Goal: Task Accomplishment & Management: Manage account settings

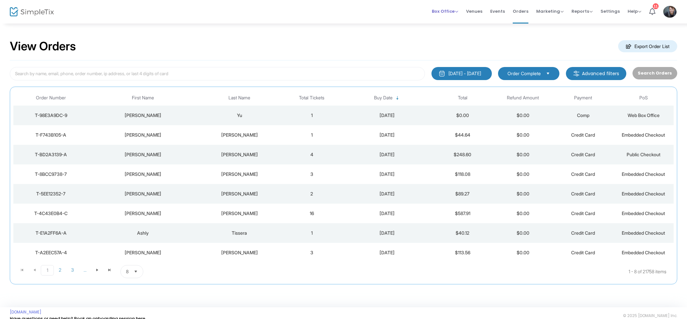
click at [443, 13] on span "Box Office" at bounding box center [445, 11] width 26 height 6
click at [452, 21] on li "Sell Tickets" at bounding box center [455, 22] width 47 height 13
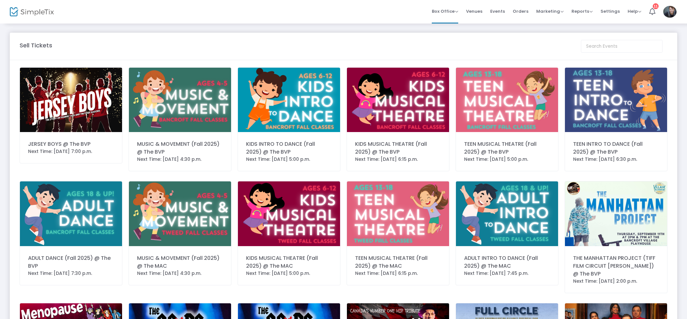
click at [111, 90] on img at bounding box center [71, 100] width 102 height 64
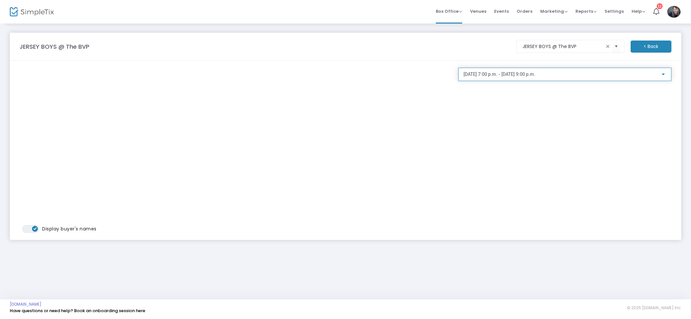
click at [535, 76] on span "2025-08-22 @ 7:00 p.m. - 2025-08-22 @ 9:00 p.m." at bounding box center [500, 73] width 72 height 5
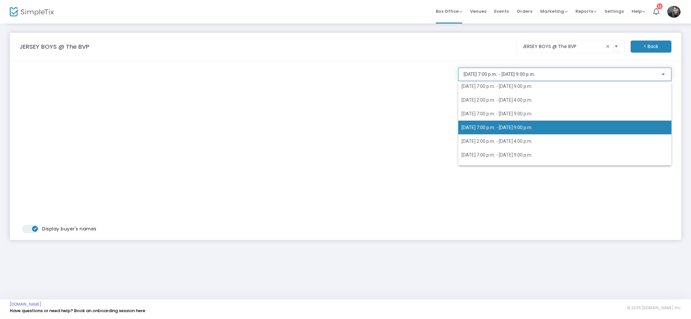
scroll to position [42, 0]
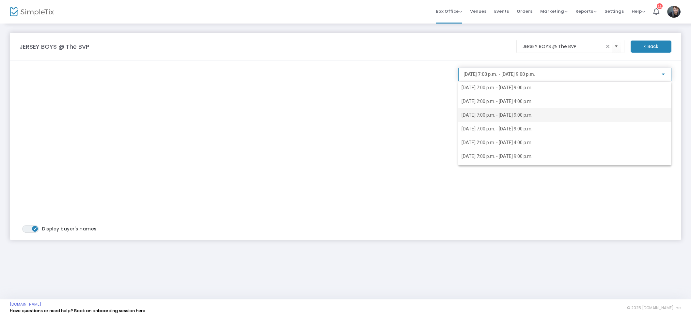
click at [529, 115] on span "2025-08-26 @ 7:00 p.m. - 2025-08-26 @ 9:00 p.m." at bounding box center [497, 114] width 71 height 5
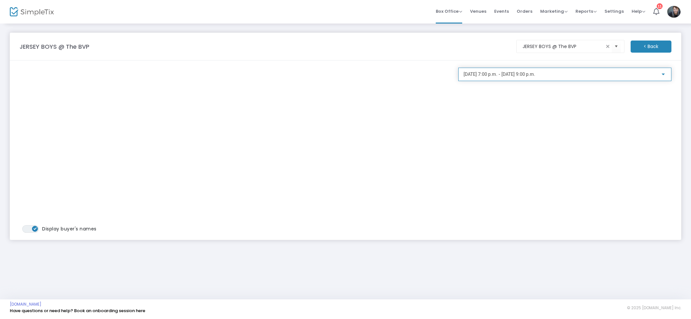
click at [528, 73] on span "2025-08-26 @ 7:00 p.m. - 2025-08-26 @ 9:00 p.m." at bounding box center [500, 73] width 72 height 5
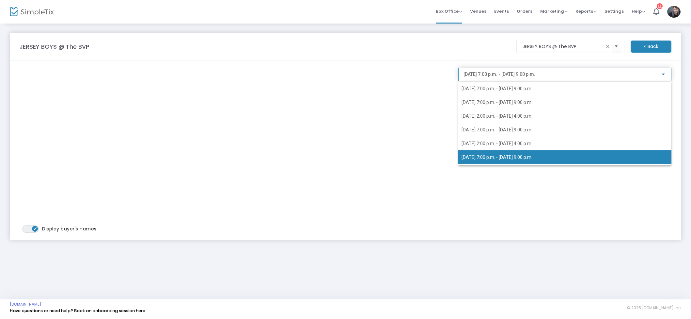
scroll to position [28, 0]
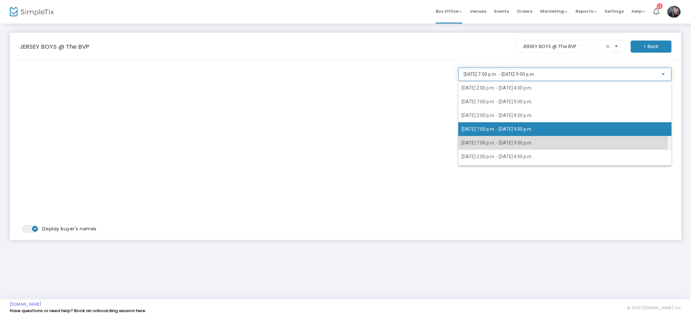
click at [507, 142] on span "2025-08-27 @ 7:00 p.m. - 2025-08-27 @ 9:00 p.m." at bounding box center [497, 142] width 71 height 5
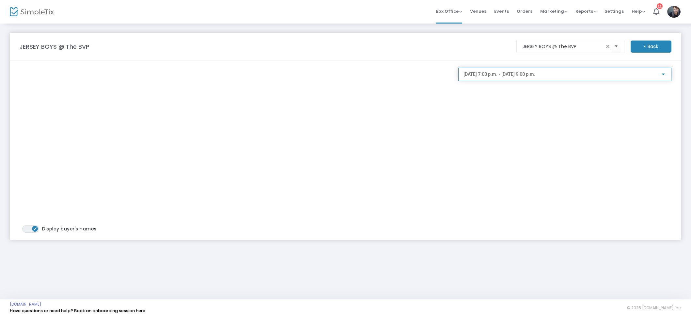
click at [520, 73] on span "2025-08-27 @ 7:00 p.m. - 2025-08-27 @ 9:00 p.m." at bounding box center [500, 73] width 72 height 5
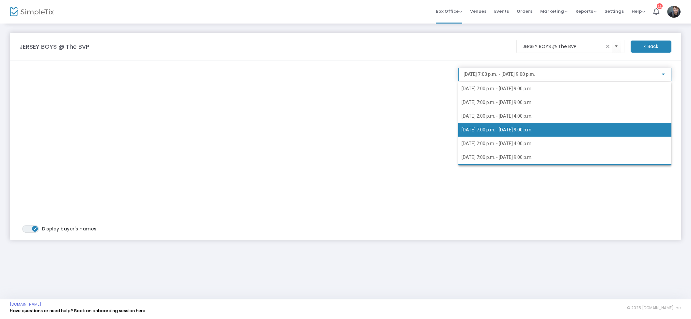
scroll to position [41, 0]
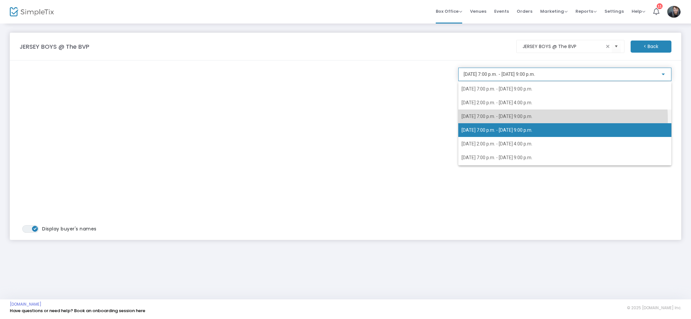
click at [518, 119] on span "2025-08-26 @ 7:00 p.m. - 2025-08-26 @ 9:00 p.m." at bounding box center [565, 116] width 207 height 14
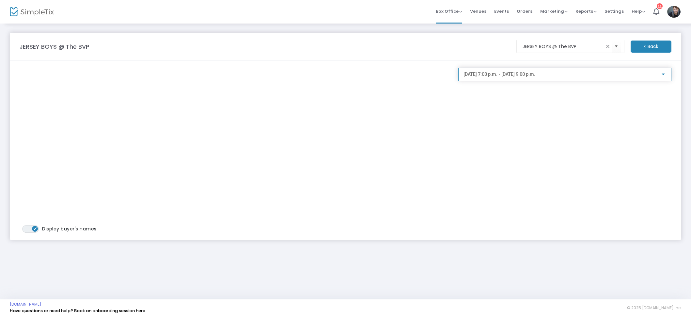
click at [510, 75] on span "2025-08-26 @ 7:00 p.m. - 2025-08-26 @ 9:00 p.m." at bounding box center [500, 73] width 72 height 5
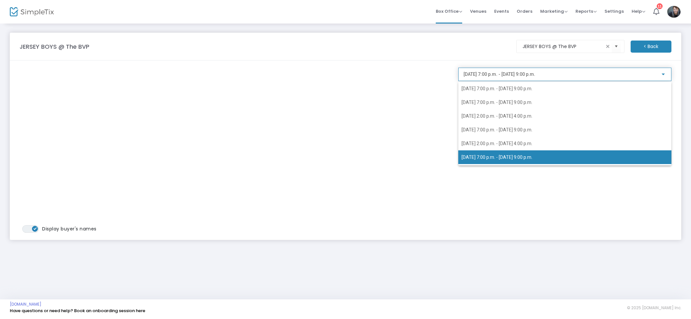
scroll to position [28, 0]
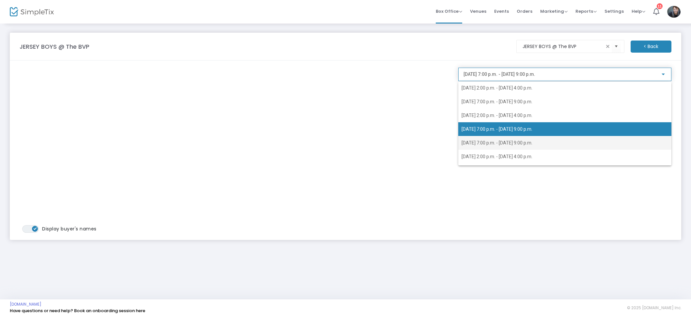
click at [512, 143] on span "2025-08-27 @ 7:00 p.m. - 2025-08-27 @ 9:00 p.m." at bounding box center [497, 142] width 71 height 5
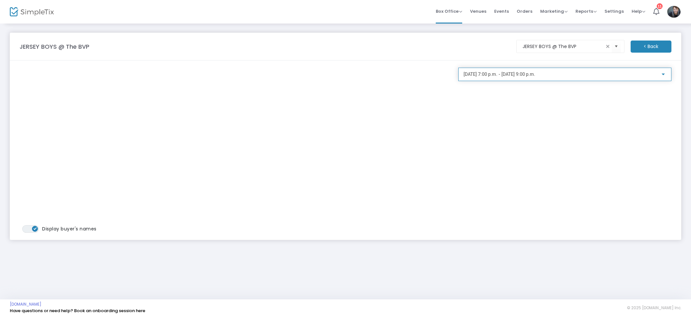
click at [502, 74] on span "2025-08-27 @ 7:00 p.m. - 2025-08-27 @ 9:00 p.m." at bounding box center [500, 73] width 72 height 5
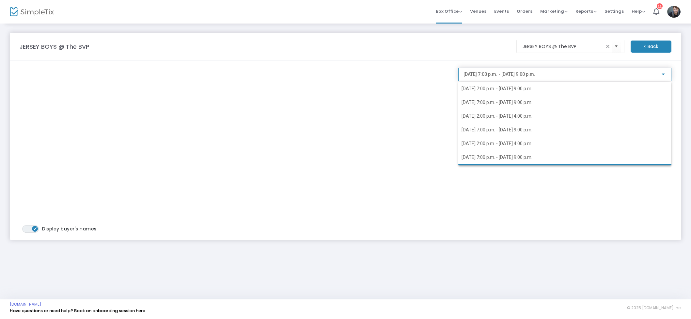
scroll to position [41, 0]
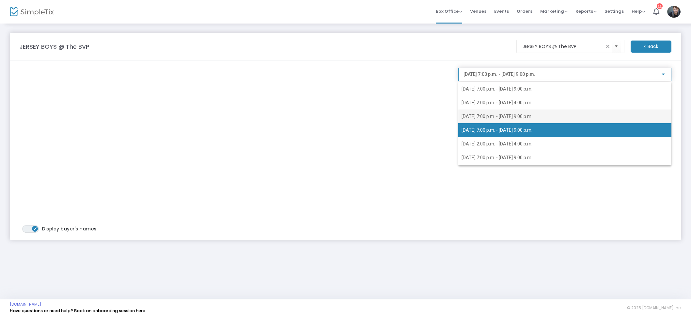
click at [507, 120] on span "2025-08-26 @ 7:00 p.m. - 2025-08-26 @ 9:00 p.m." at bounding box center [565, 116] width 207 height 14
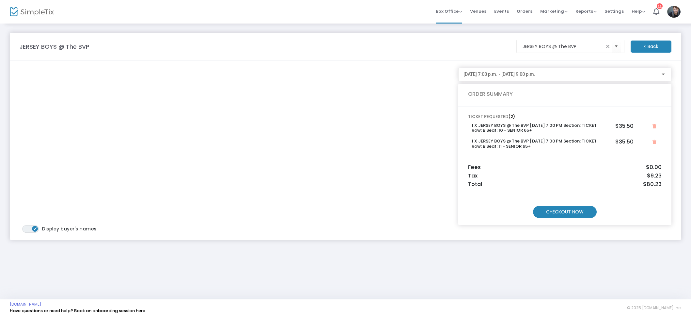
click at [576, 210] on m-button "CHECKOUT NOW" at bounding box center [565, 212] width 64 height 12
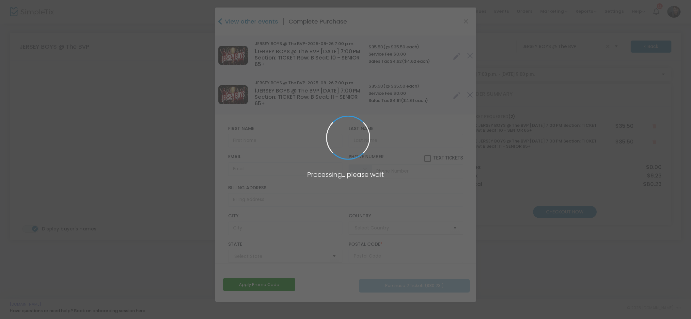
type input "[GEOGRAPHIC_DATA]"
type input "Ontario"
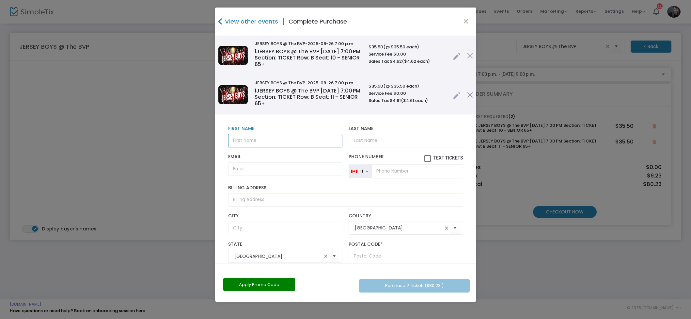
drag, startPoint x: 271, startPoint y: 141, endPoint x: 277, endPoint y: 137, distance: 7.5
click at [271, 141] on input "text" at bounding box center [285, 140] width 114 height 13
type input "[PERSON_NAME]"
click at [257, 170] on input "Email" at bounding box center [285, 168] width 114 height 13
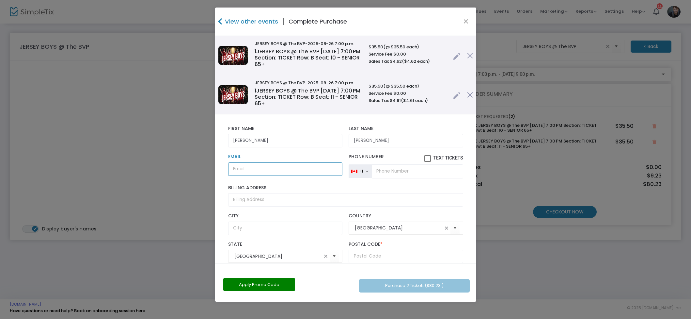
type input "n"
type input "naniam"
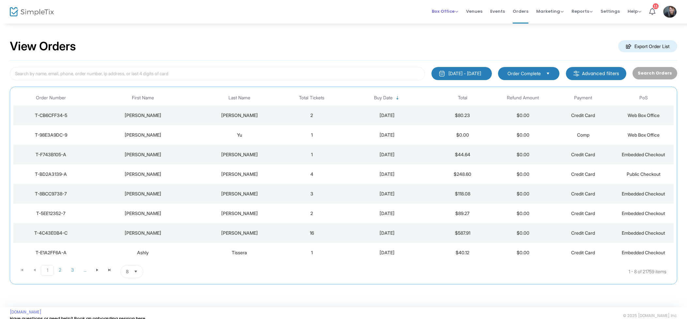
click at [450, 11] on span "Box Office" at bounding box center [445, 11] width 26 height 6
click at [495, 14] on span "Events" at bounding box center [497, 11] width 15 height 17
drag, startPoint x: 468, startPoint y: 10, endPoint x: 474, endPoint y: 10, distance: 5.9
click at [468, 10] on li "Venues" at bounding box center [474, 12] width 24 height 24
click at [475, 10] on span "Venues" at bounding box center [474, 11] width 16 height 17
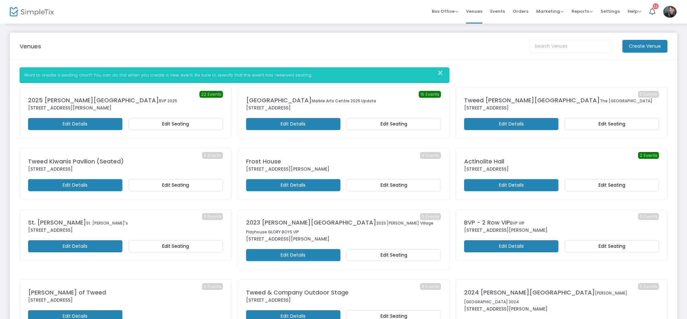
click at [634, 43] on m-button "Create Venue" at bounding box center [644, 46] width 45 height 13
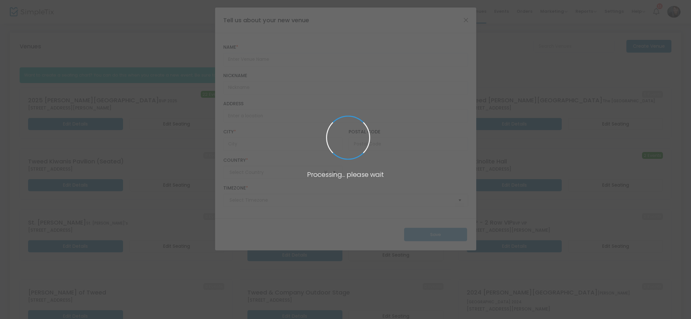
type input "United States"
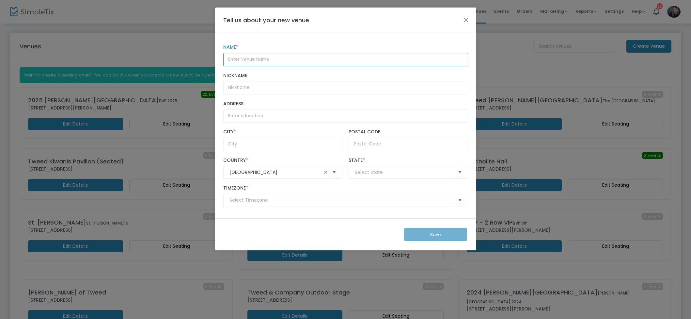
click at [289, 62] on input "Name *" at bounding box center [345, 59] width 245 height 13
type input "2026 Bancroft Village Playhous"
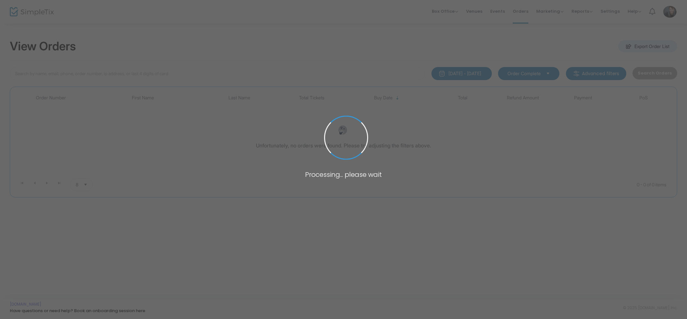
click at [125, 44] on span at bounding box center [343, 159] width 687 height 319
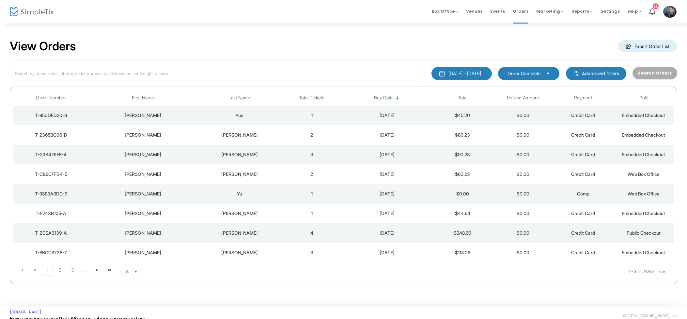
click at [251, 115] on div "Pue" at bounding box center [239, 115] width 81 height 7
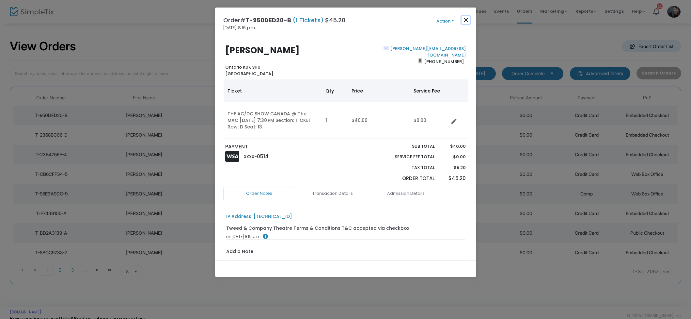
click at [464, 17] on button "Close" at bounding box center [466, 20] width 8 height 8
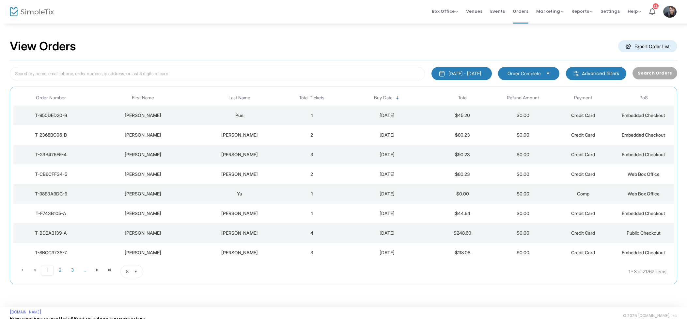
click at [324, 136] on td "2" at bounding box center [312, 135] width 60 height 20
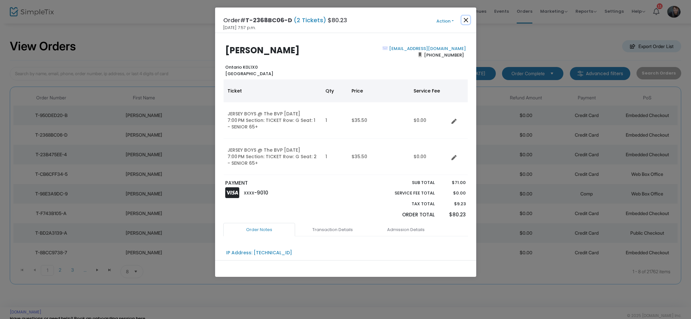
click at [468, 21] on button "Close" at bounding box center [466, 20] width 8 height 8
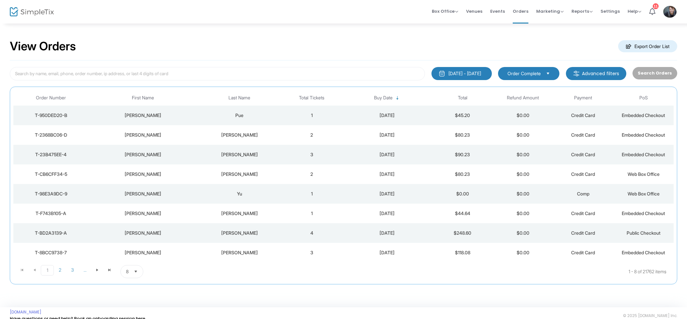
click at [502, 12] on span "Events" at bounding box center [497, 11] width 15 height 17
click at [335, 119] on td "3" at bounding box center [312, 115] width 60 height 20
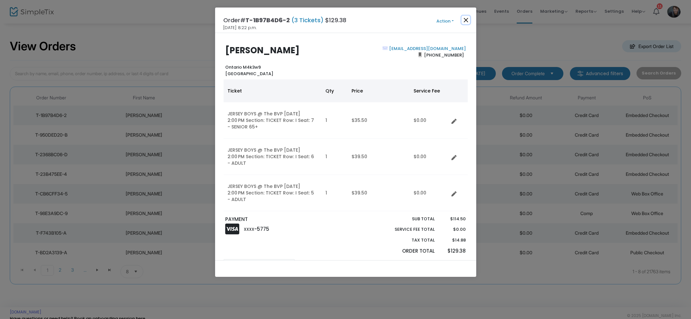
click at [463, 22] on button "Close" at bounding box center [466, 20] width 8 height 8
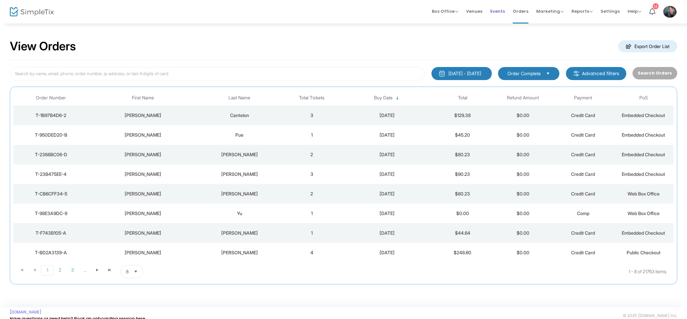
click at [509, 11] on li "Events" at bounding box center [497, 12] width 23 height 24
click at [507, 11] on li "Events" at bounding box center [497, 12] width 23 height 24
click at [504, 11] on span "Events" at bounding box center [497, 11] width 15 height 17
click at [493, 9] on span "Events" at bounding box center [497, 11] width 15 height 17
click at [313, 111] on td "2" at bounding box center [312, 115] width 60 height 20
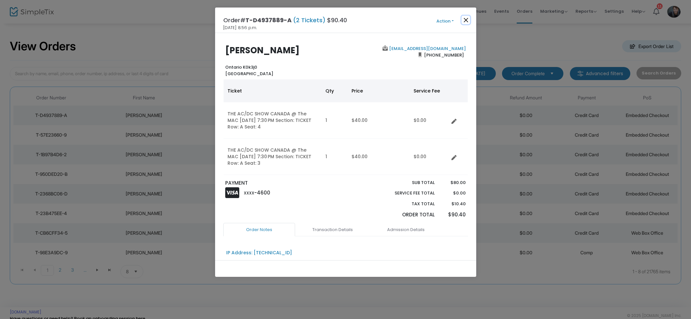
drag, startPoint x: 464, startPoint y: 21, endPoint x: 438, endPoint y: 34, distance: 29.2
click at [464, 21] on button "Close" at bounding box center [466, 20] width 8 height 8
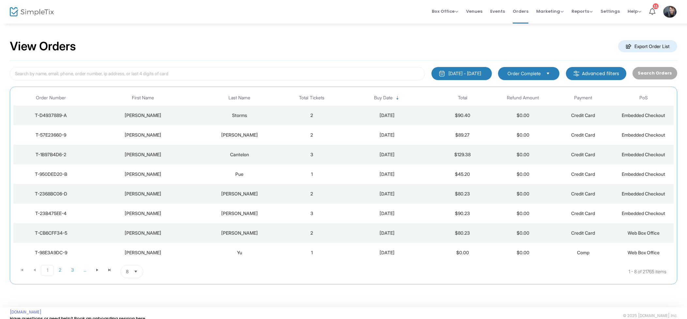
click at [303, 136] on td "2" at bounding box center [312, 135] width 60 height 20
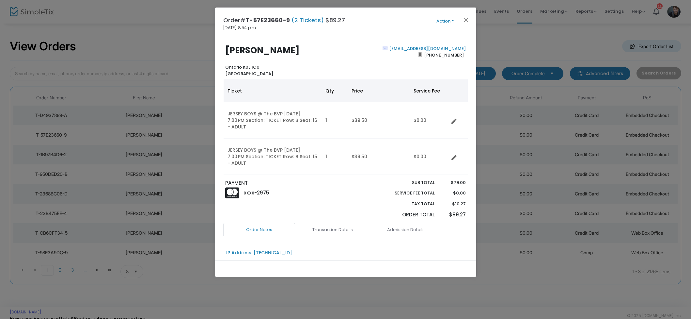
click at [470, 17] on span "Action Mark Admitted Edit Order Edit Attendee Details Add Another Ticket Change…" at bounding box center [458, 20] width 38 height 7
click at [468, 18] on button "Close" at bounding box center [466, 20] width 8 height 8
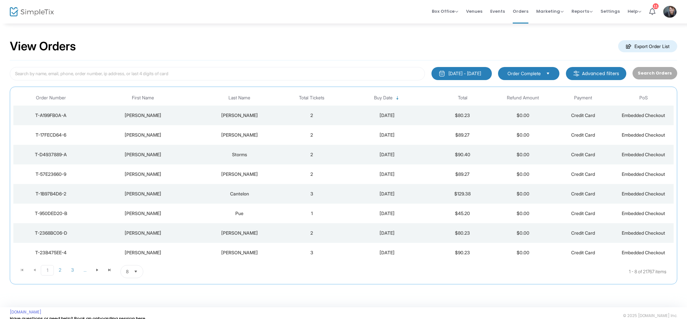
click at [332, 113] on td "2" at bounding box center [312, 115] width 60 height 20
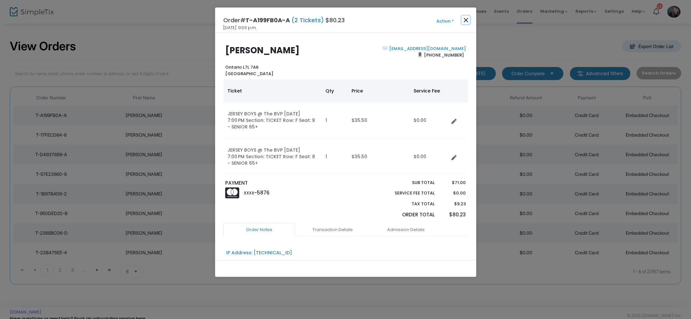
click at [463, 19] on button "Close" at bounding box center [466, 20] width 8 height 8
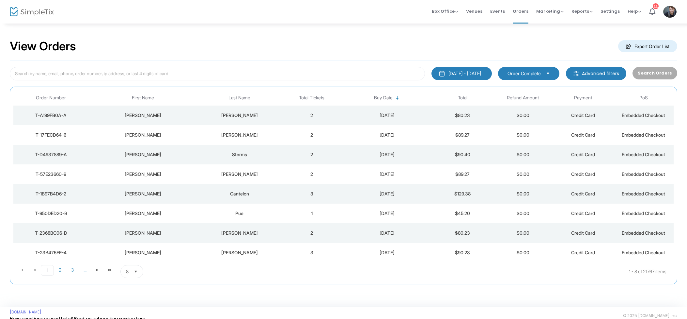
click at [298, 128] on td "2" at bounding box center [312, 135] width 60 height 20
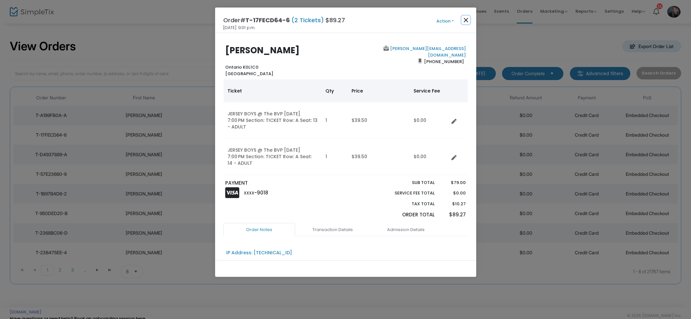
click at [467, 22] on button "Close" at bounding box center [466, 20] width 8 height 8
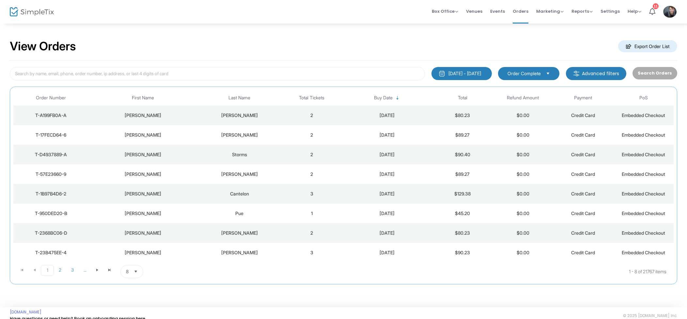
click at [327, 113] on td "2" at bounding box center [312, 115] width 60 height 20
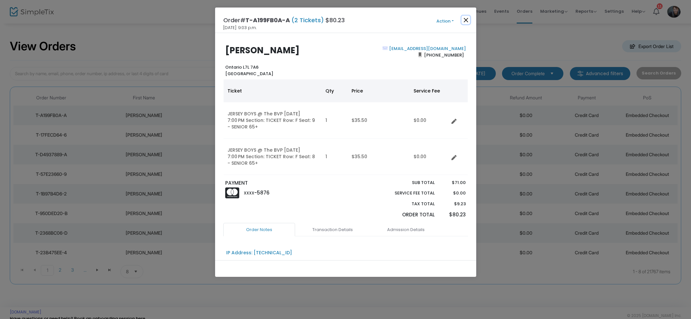
click at [463, 22] on button "Close" at bounding box center [466, 20] width 8 height 8
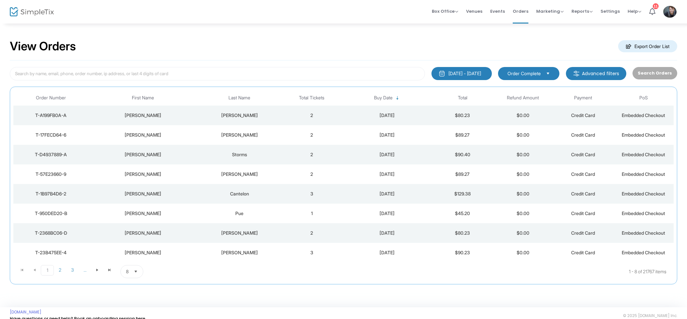
click at [497, 11] on span "Events" at bounding box center [497, 11] width 15 height 17
